Goal: Transaction & Acquisition: Register for event/course

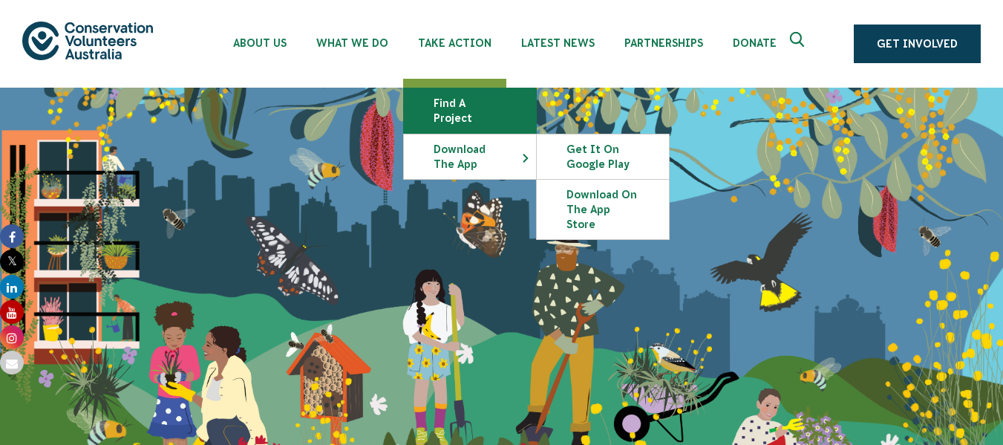
click at [452, 105] on link "Find a project" at bounding box center [470, 110] width 132 height 45
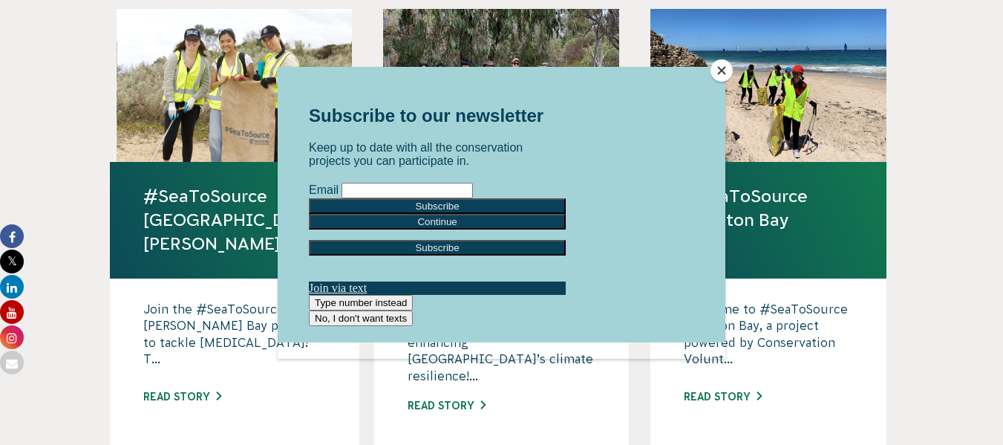
scroll to position [966, 0]
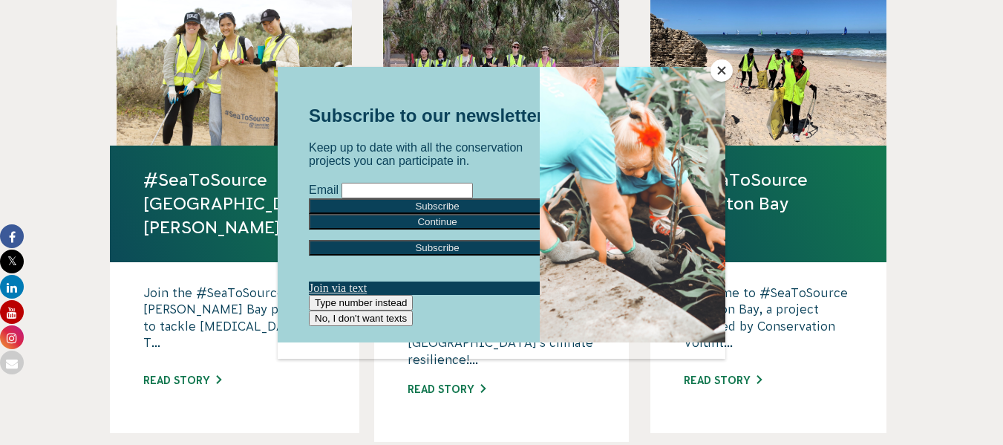
click at [723, 69] on button "Close" at bounding box center [722, 70] width 22 height 22
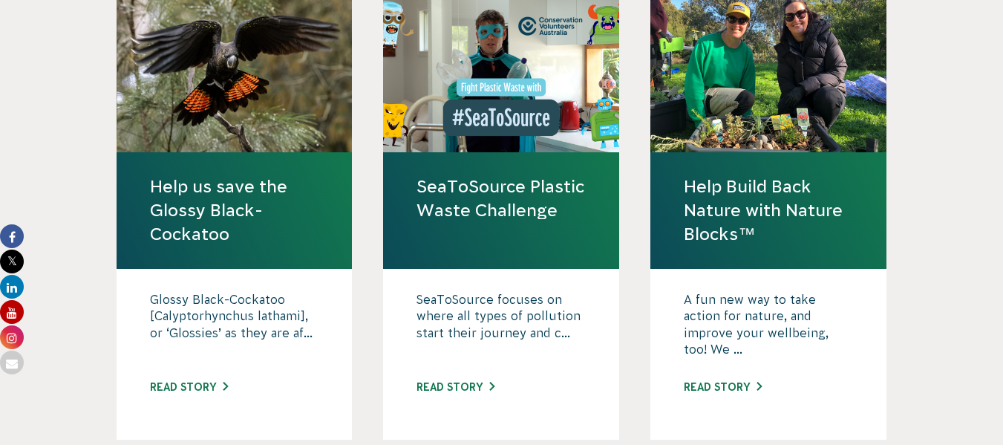
scroll to position [1485, 0]
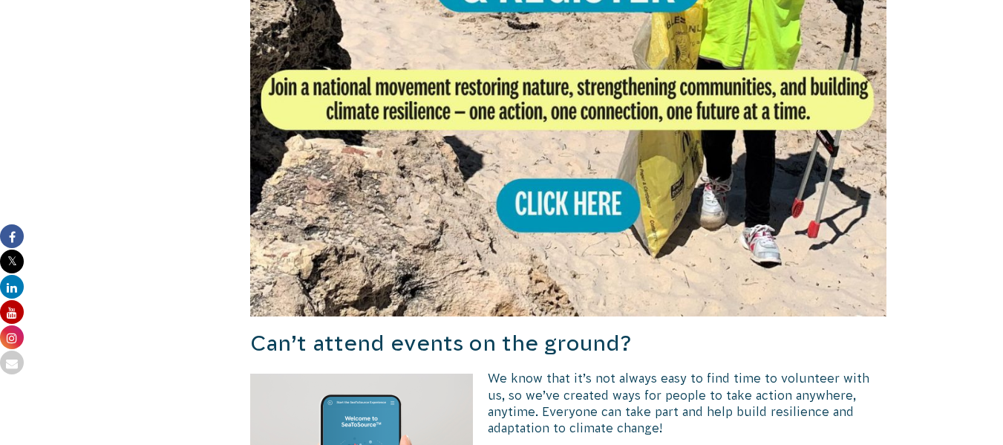
scroll to position [1783, 0]
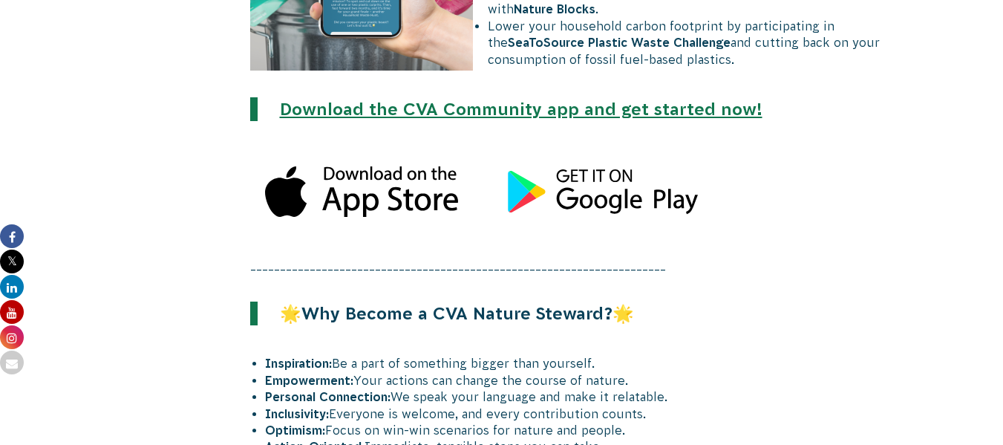
scroll to position [2303, 0]
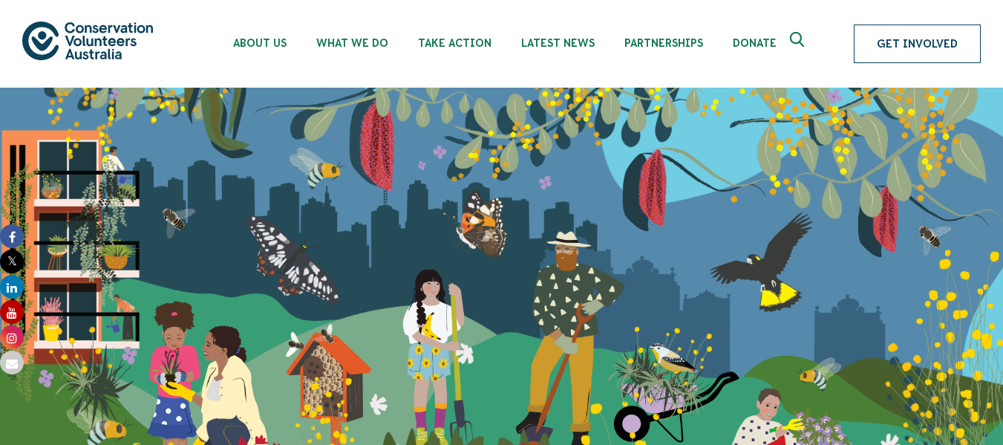
click at [911, 45] on link "Get Involved" at bounding box center [917, 44] width 127 height 39
